Goal: Check status

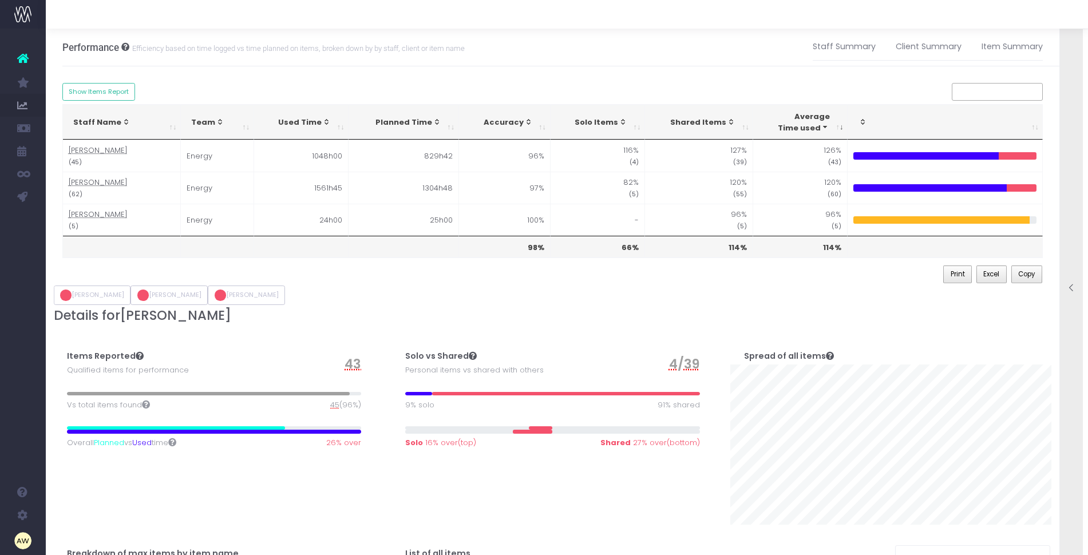
scroll to position [1, 0]
click at [1064, 208] on div at bounding box center [1071, 289] width 23 height 554
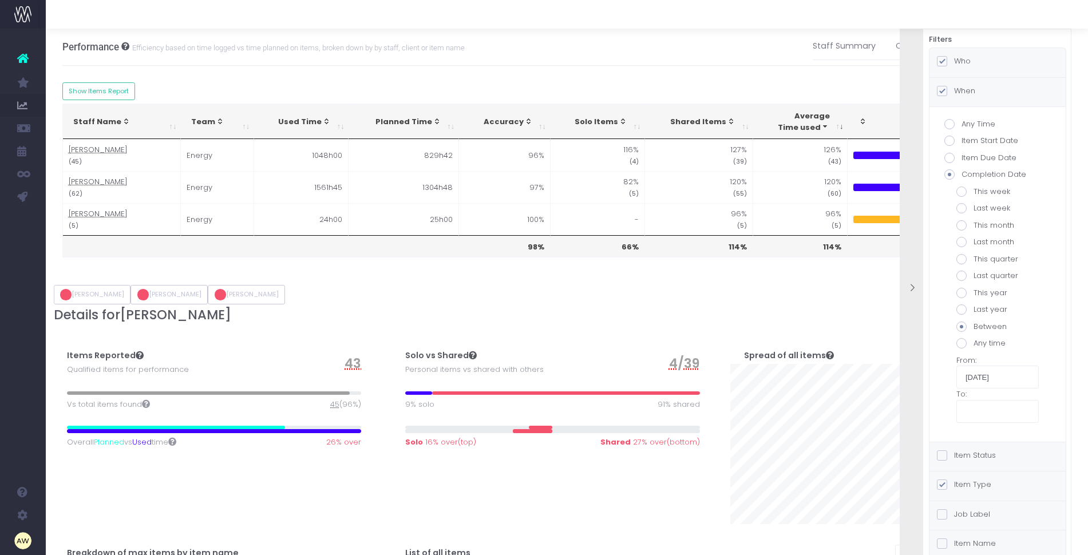
click at [991, 244] on label "Last month" at bounding box center [998, 241] width 82 height 11
click at [981, 244] on input "Last month" at bounding box center [977, 239] width 7 height 7
radio input "true"
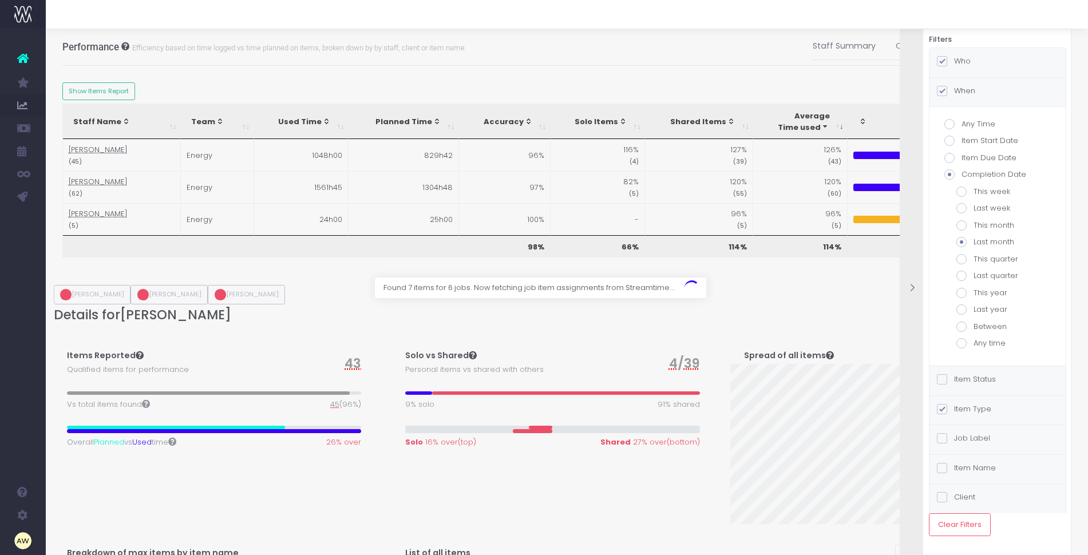
scroll to position [0, 0]
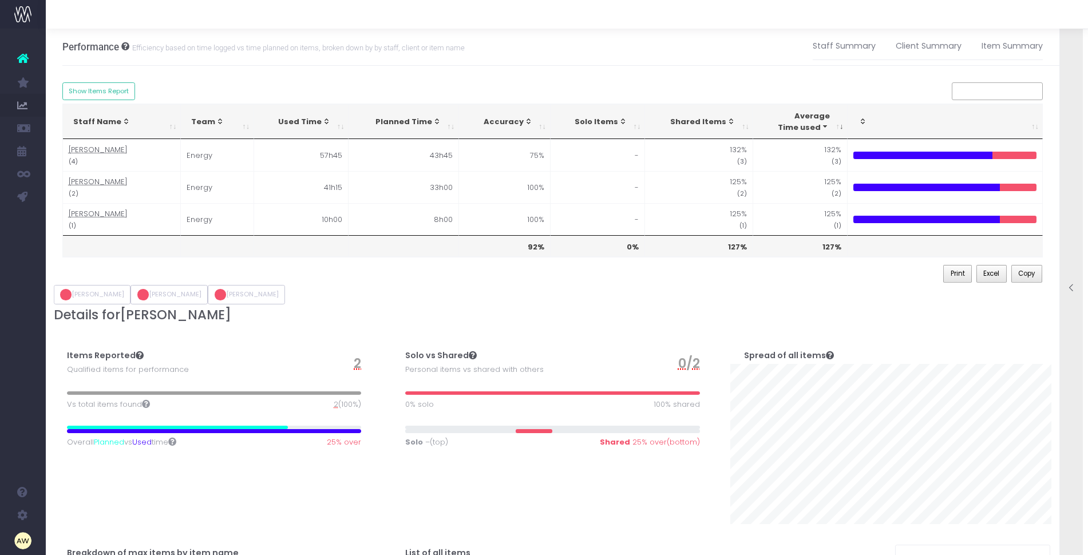
click at [1067, 119] on div at bounding box center [1071, 289] width 23 height 554
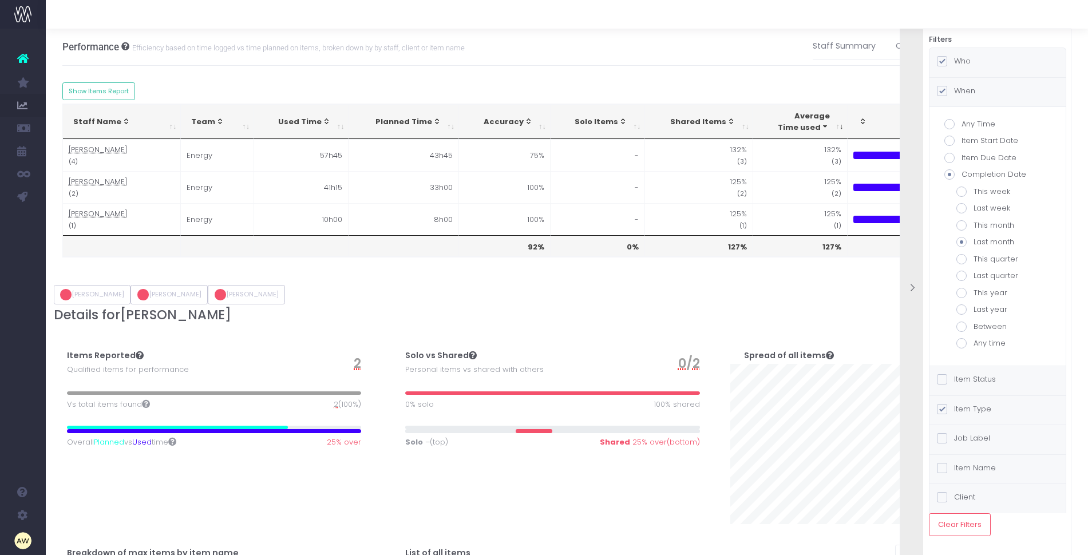
click at [966, 60] on label "Who" at bounding box center [954, 61] width 34 height 11
click at [962, 60] on input "Who" at bounding box center [957, 59] width 7 height 7
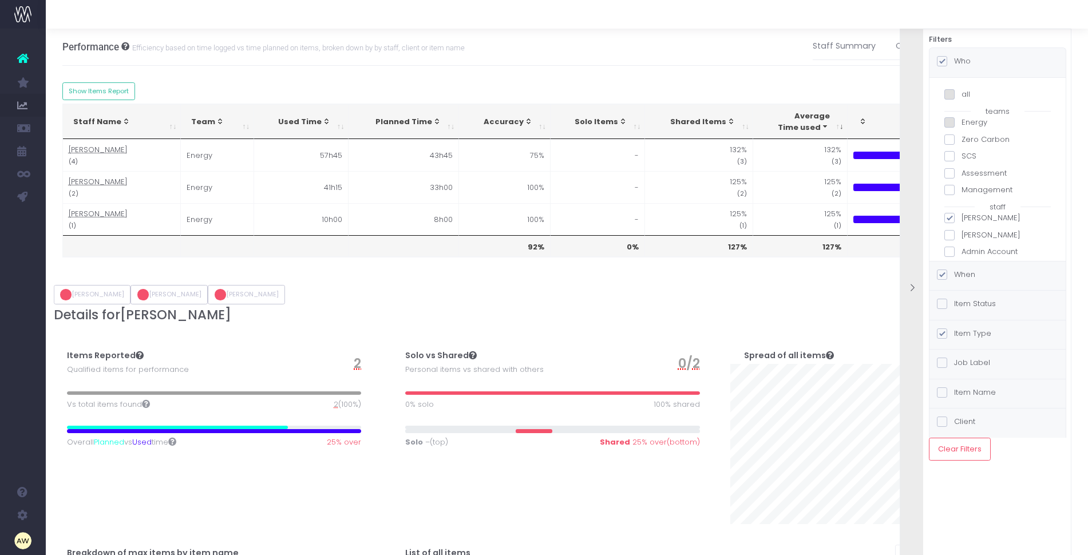
click at [953, 281] on span at bounding box center [950, 286] width 10 height 10
click at [962, 280] on input "[PERSON_NAME]" at bounding box center [965, 283] width 7 height 7
checkbox input "false"
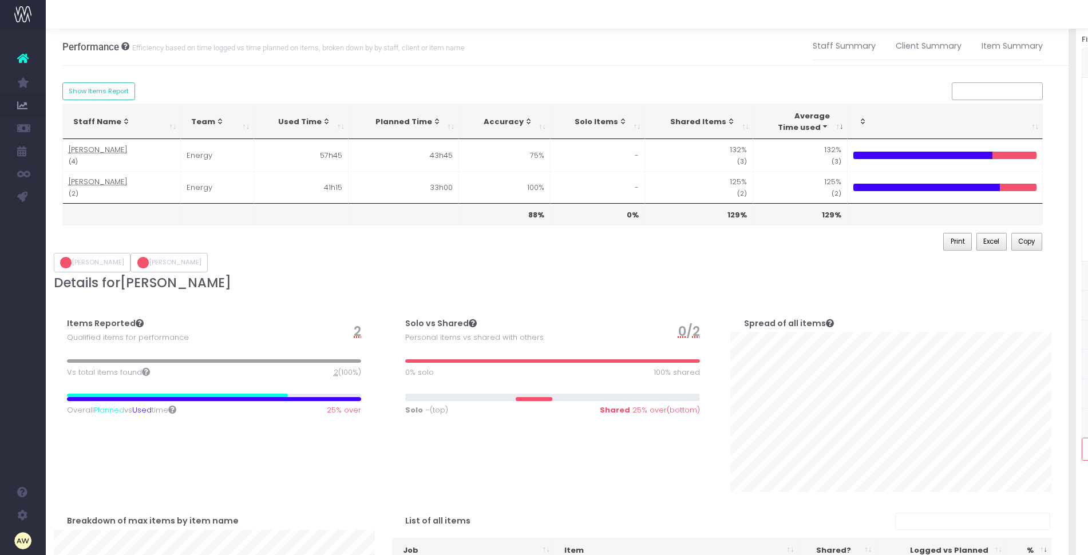
scroll to position [209, 0]
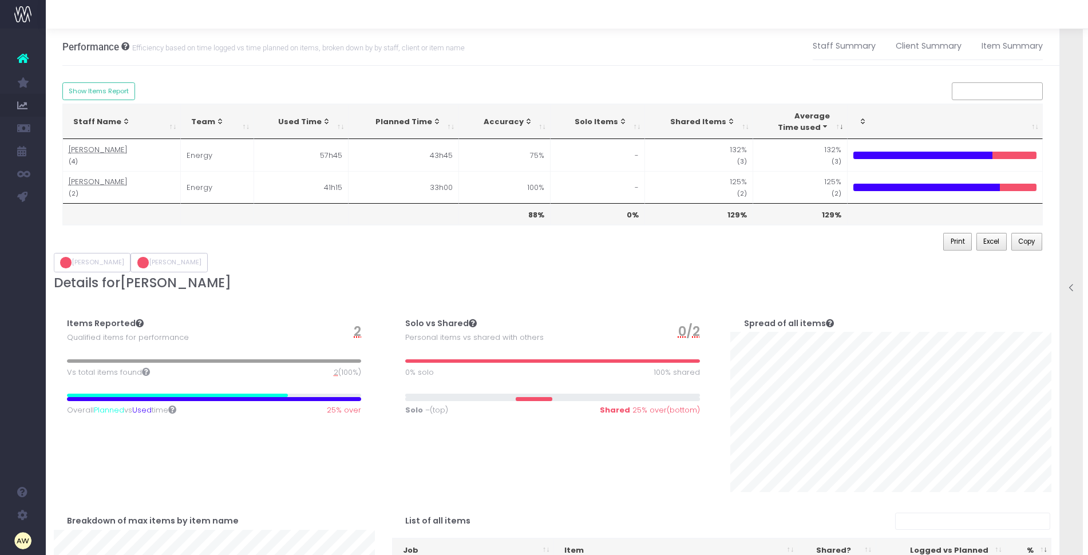
click at [1074, 192] on div at bounding box center [1071, 289] width 23 height 554
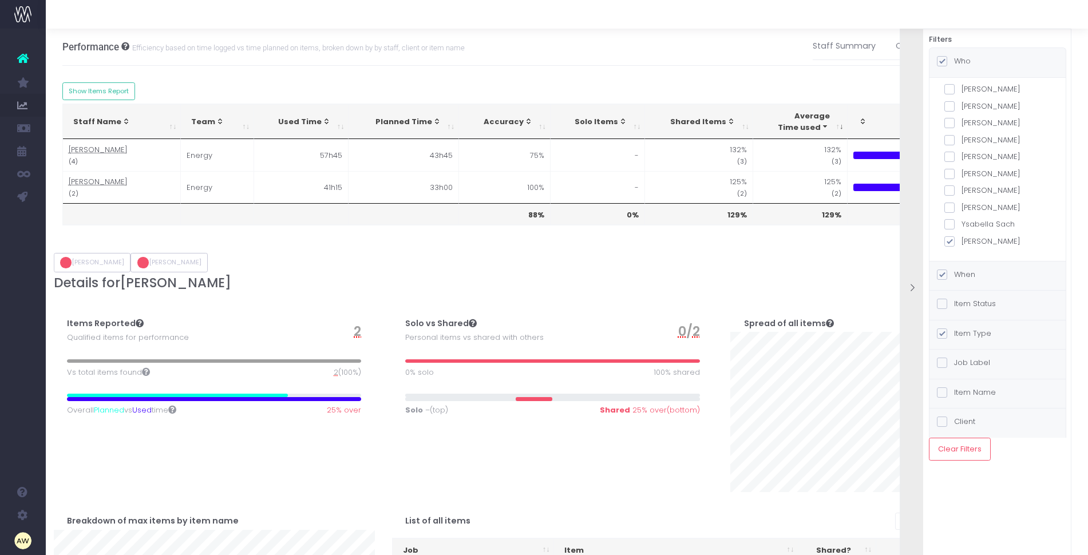
scroll to position [365, 0]
click at [988, 119] on label "[PERSON_NAME]" at bounding box center [998, 123] width 106 height 11
click at [969, 119] on input "[PERSON_NAME]" at bounding box center [965, 121] width 7 height 7
checkbox input "true"
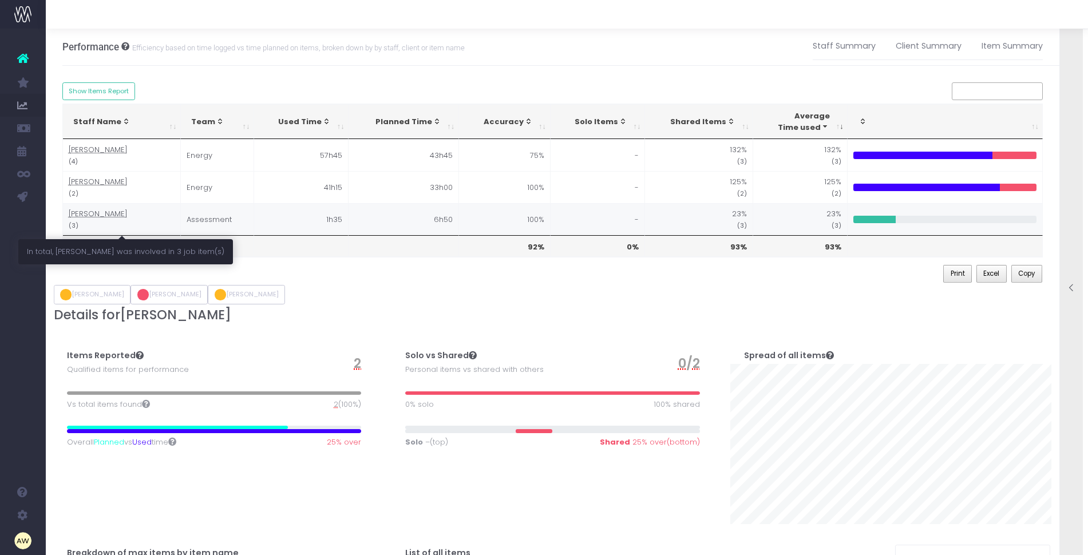
click at [106, 214] on abbr "[PERSON_NAME]" at bounding box center [98, 213] width 59 height 11
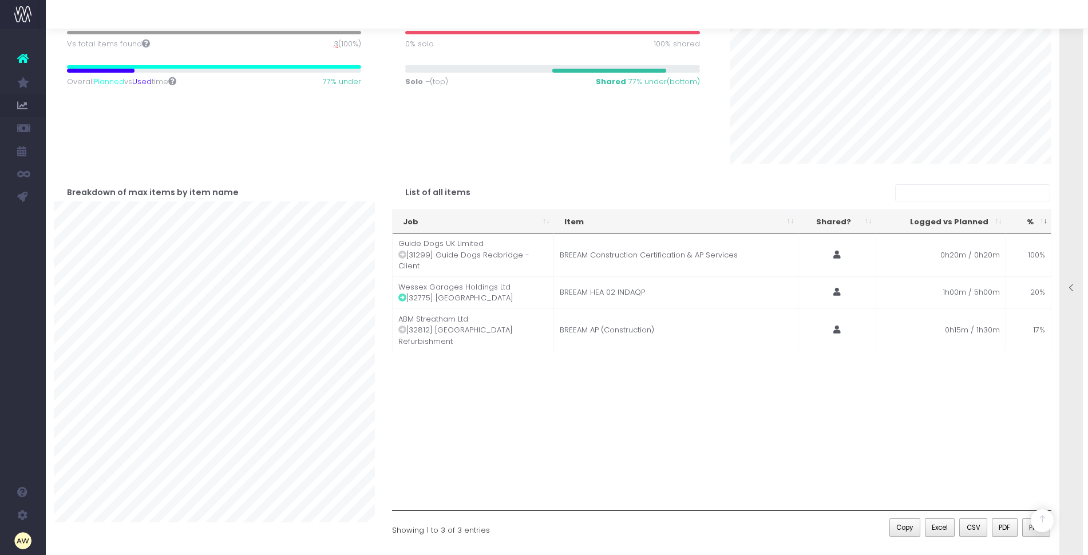
scroll to position [366, 0]
